Goal: Contribute content

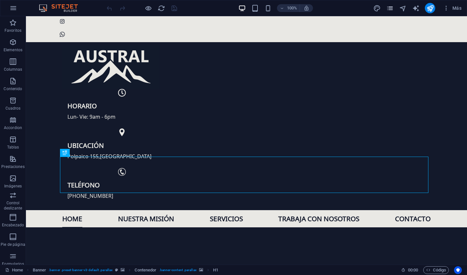
click at [392, 7] on icon "pages" at bounding box center [389, 8] width 7 height 7
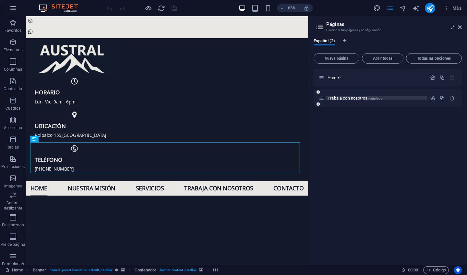
click at [350, 96] on span "Trabaja con nosotros /empleos" at bounding box center [354, 98] width 54 height 5
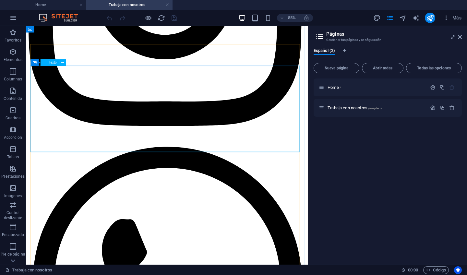
scroll to position [246, 0]
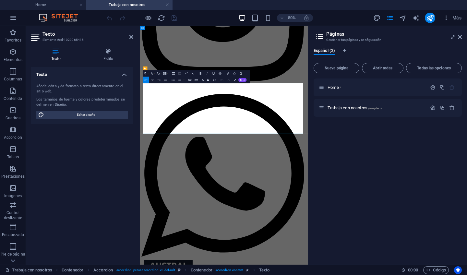
scroll to position [178, 0]
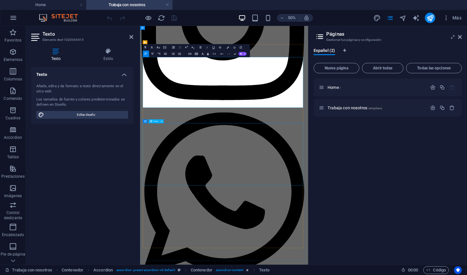
scroll to position [230, 0]
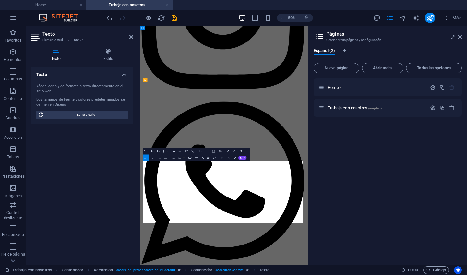
scroll to position [155, 0]
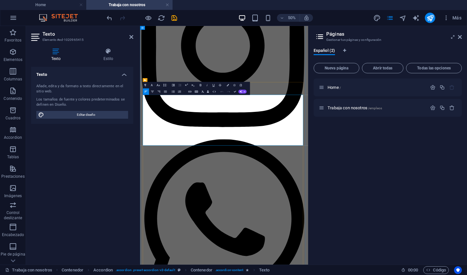
click at [229, 86] on button "Colors" at bounding box center [228, 85] width 6 height 6
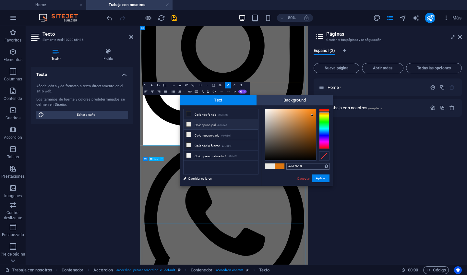
click at [299, 167] on input "#dd7610" at bounding box center [307, 166] width 43 height 6
click at [306, 175] on div "Cancelar Aplicar" at bounding box center [312, 178] width 33 height 8
click at [305, 178] on link "Cancelar" at bounding box center [303, 178] width 14 height 5
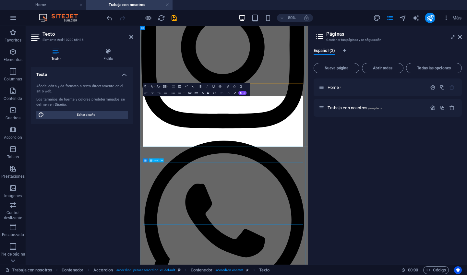
scroll to position [151, 0]
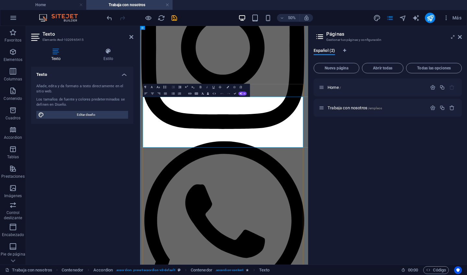
drag, startPoint x: 185, startPoint y: 236, endPoint x: 227, endPoint y: 235, distance: 41.5
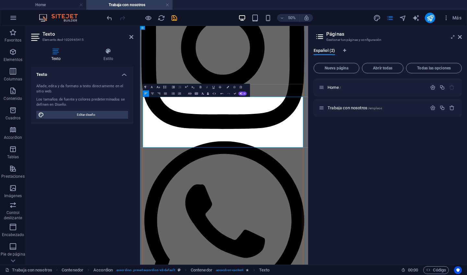
drag, startPoint x: 185, startPoint y: 234, endPoint x: 220, endPoint y: 235, distance: 34.3
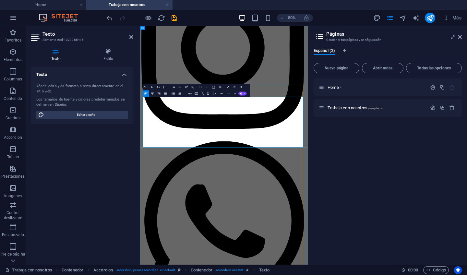
drag, startPoint x: 183, startPoint y: 235, endPoint x: 341, endPoint y: 234, distance: 158.1
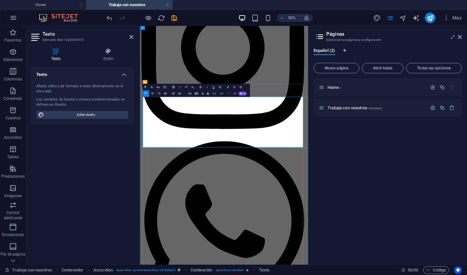
drag, startPoint x: 231, startPoint y: 241, endPoint x: 329, endPoint y: 243, distance: 98.5
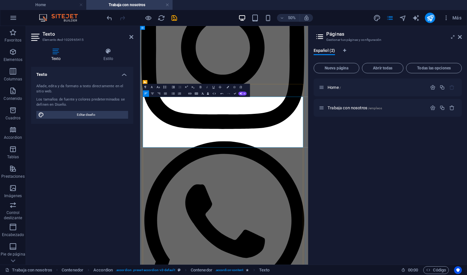
drag, startPoint x: 330, startPoint y: 243, endPoint x: 141, endPoint y: 234, distance: 189.4
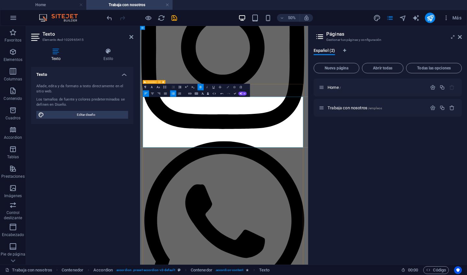
click at [228, 87] on icon "button" at bounding box center [227, 87] width 2 height 2
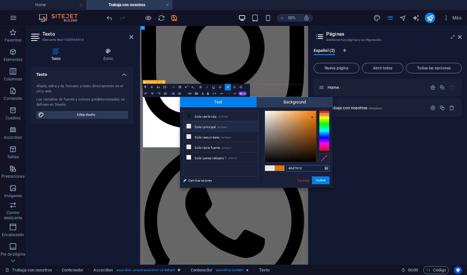
click at [299, 170] on input "#dd7610" at bounding box center [307, 168] width 43 height 6
copy span "​"
click at [301, 179] on link "Cancelar" at bounding box center [303, 180] width 14 height 5
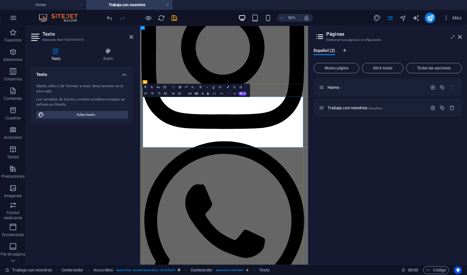
drag, startPoint x: 316, startPoint y: 240, endPoint x: 131, endPoint y: 234, distance: 184.8
click at [202, 87] on button "Bold" at bounding box center [200, 87] width 6 height 6
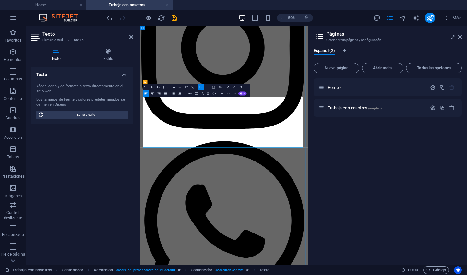
click at [203, 88] on button "Bold" at bounding box center [200, 87] width 6 height 6
click at [226, 88] on button "Colors" at bounding box center [228, 87] width 6 height 6
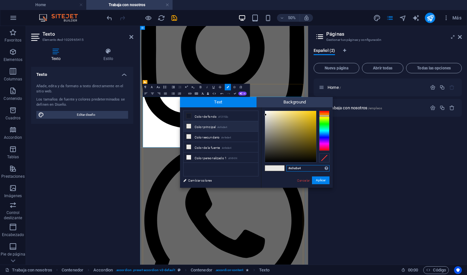
click at [299, 168] on input "#e9e8e4" at bounding box center [307, 168] width 43 height 6
type input "#dd7610"
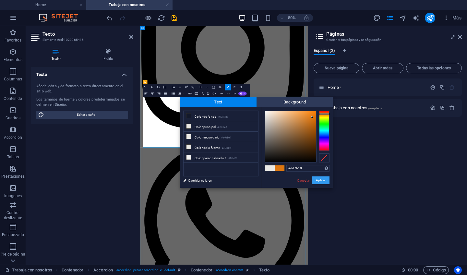
click at [320, 179] on button "Aplicar" at bounding box center [320, 180] width 17 height 8
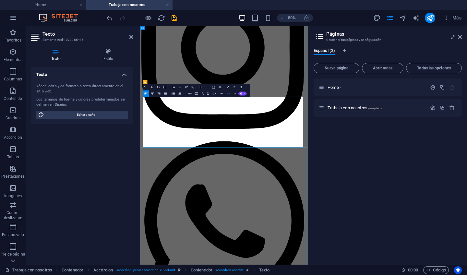
click at [201, 86] on icon "button" at bounding box center [201, 87] width 2 height 2
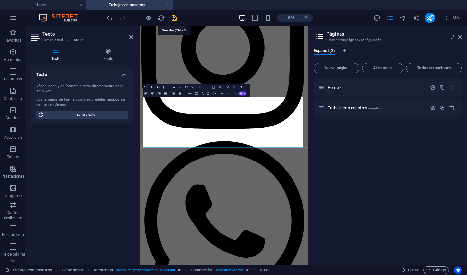
click at [174, 18] on icon "save" at bounding box center [173, 17] width 7 height 7
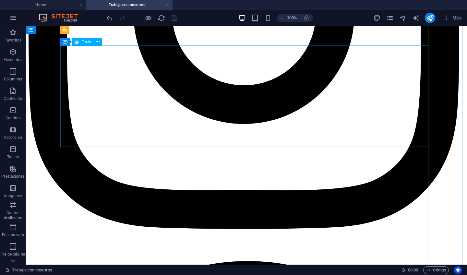
scroll to position [277, 0]
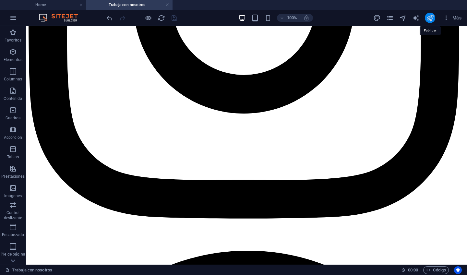
click at [429, 20] on icon "publish" at bounding box center [429, 17] width 7 height 7
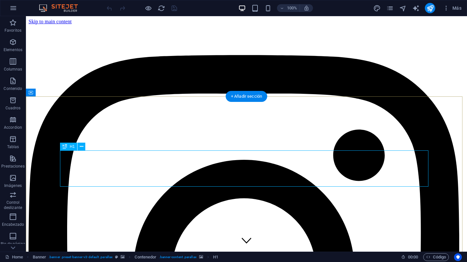
scroll to position [1, 0]
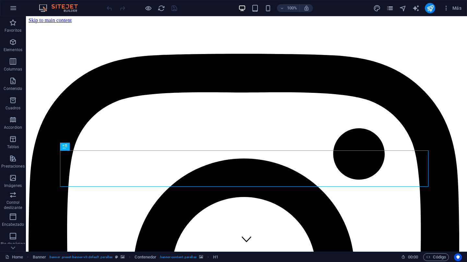
click at [393, 5] on icon "pages" at bounding box center [389, 8] width 7 height 7
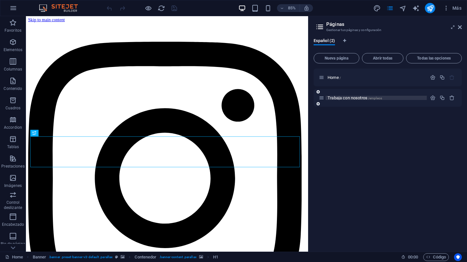
click at [345, 99] on span "Trabaja con nosotros /empleos" at bounding box center [354, 98] width 54 height 5
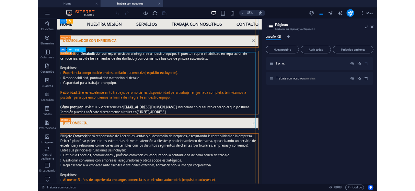
scroll to position [349, 0]
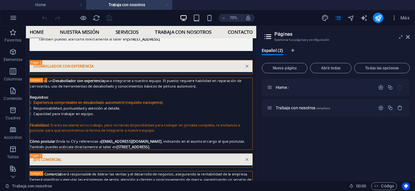
click at [168, 5] on link at bounding box center [167, 5] width 4 height 6
